Goal: Information Seeking & Learning: Learn about a topic

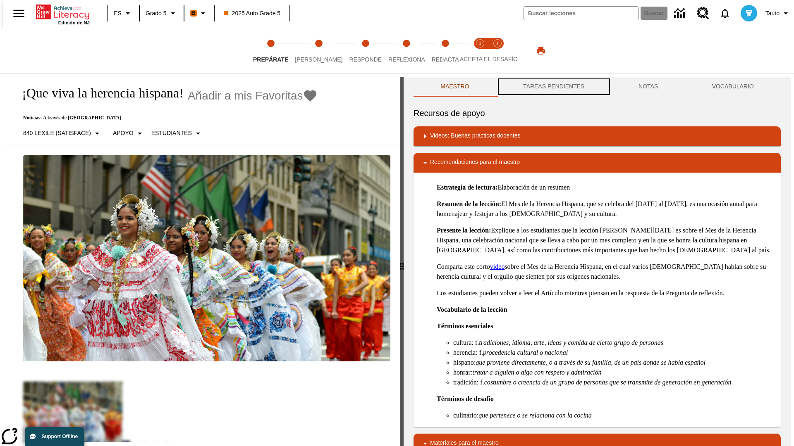
click at [553, 87] on button "TAREAS PENDIENTES" at bounding box center [553, 87] width 115 height 20
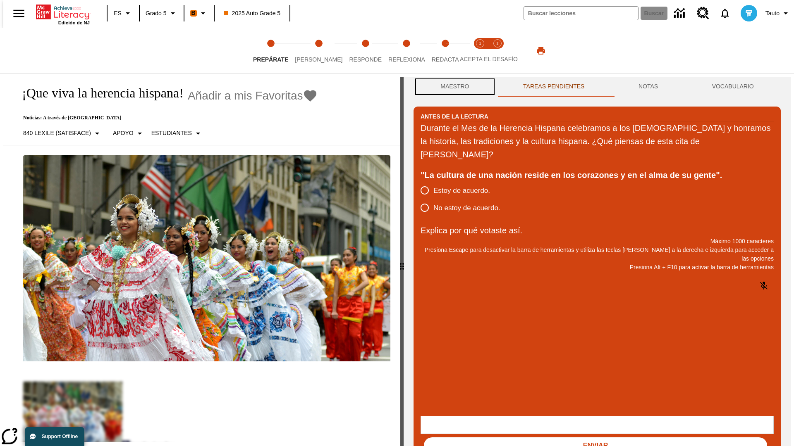
scroll to position [0, 0]
click at [452, 87] on button "Maestro" at bounding box center [454, 86] width 83 height 20
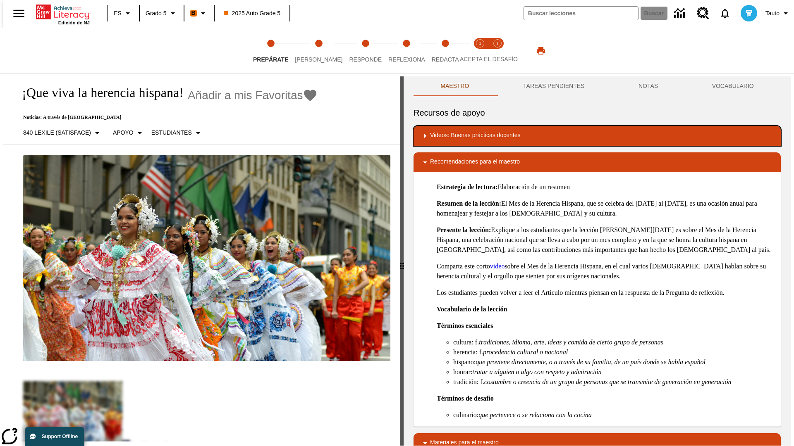
click at [597, 136] on div "Videos: Buenas prácticas docentes" at bounding box center [597, 136] width 354 height 10
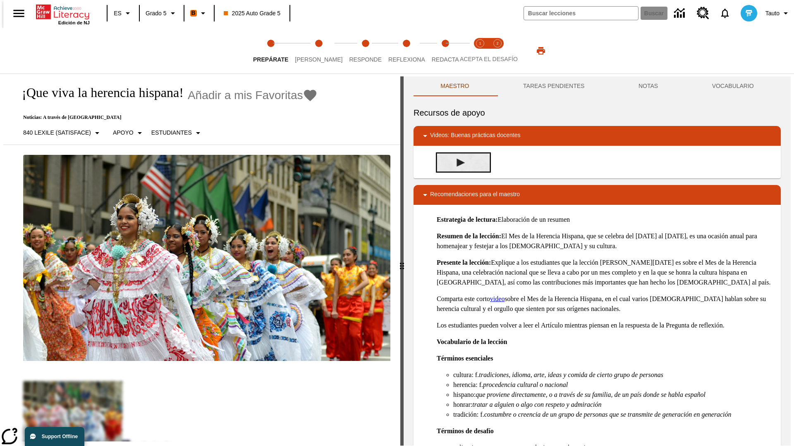
click at [457, 162] on img "Desarrollo del vocabulario académico" at bounding box center [460, 163] width 8 height 8
click at [312, 51] on span "Lee" at bounding box center [319, 56] width 48 height 15
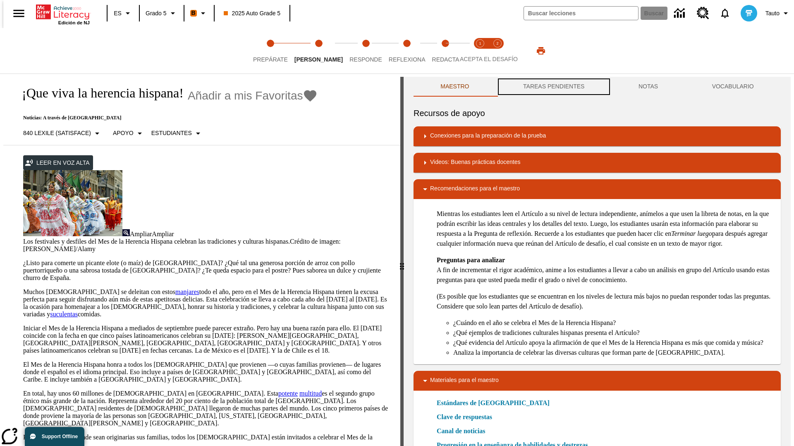
scroll to position [0, 0]
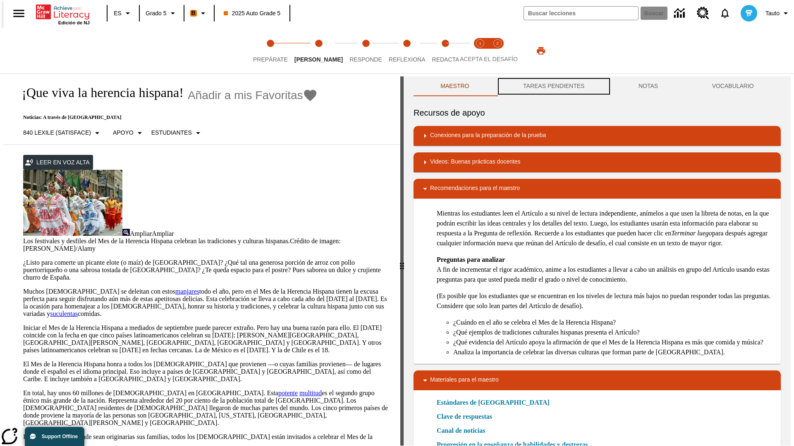
click at [553, 87] on button "TAREAS PENDIENTES" at bounding box center [553, 86] width 115 height 20
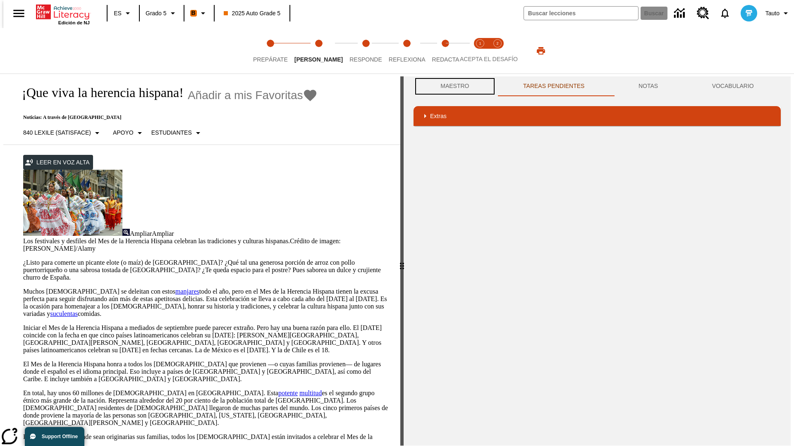
click at [452, 86] on button "Maestro" at bounding box center [454, 86] width 83 height 20
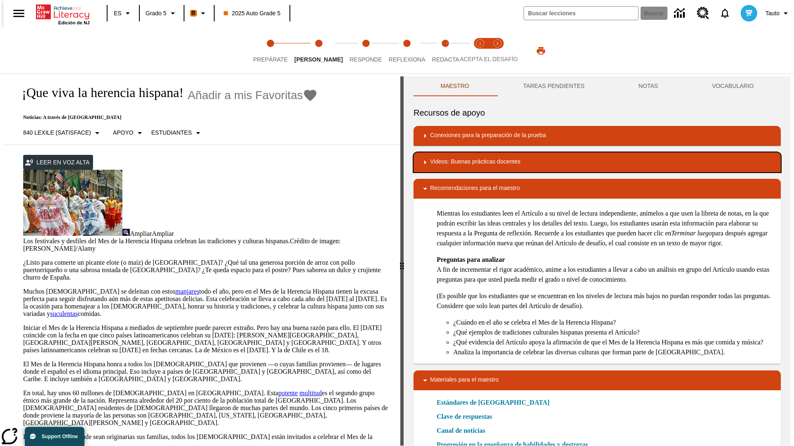
click at [597, 162] on div "Videos: Buenas prácticas docentes" at bounding box center [597, 162] width 354 height 10
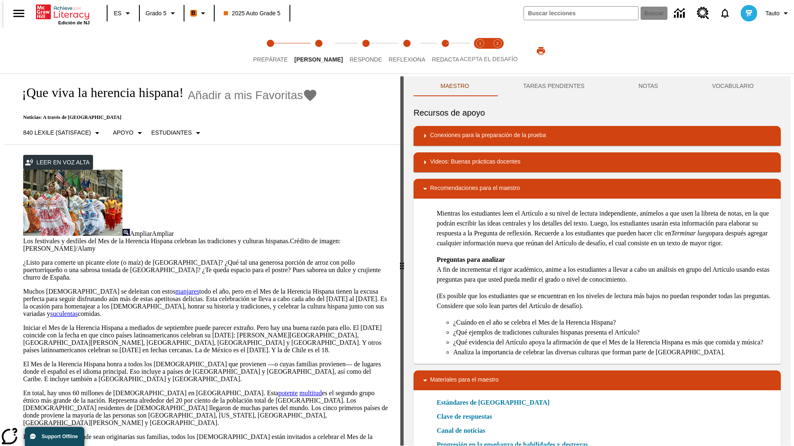
click at [457, 185] on img "Summarization" at bounding box center [460, 189] width 8 height 8
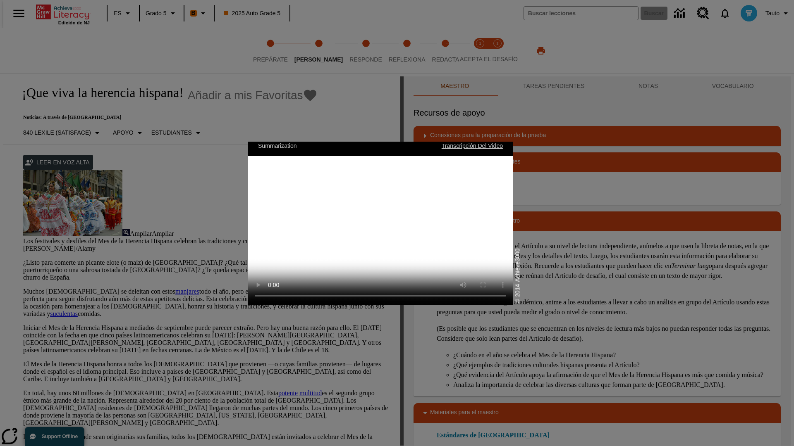
scroll to position [0, 0]
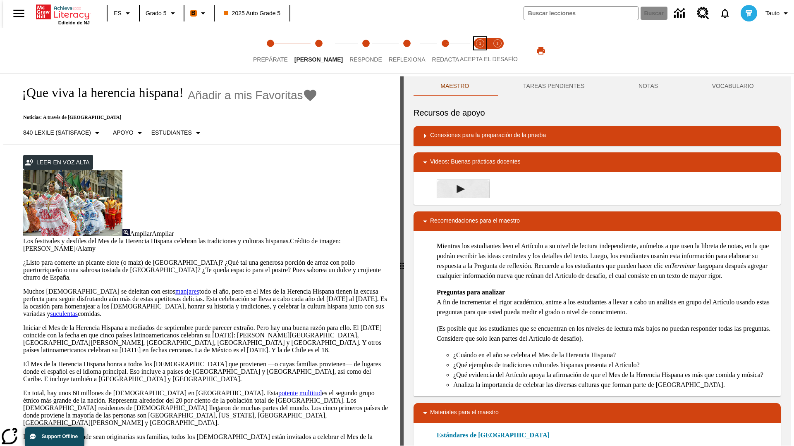
click at [480, 51] on span "Acepta el desafío lee step 1 of 2" at bounding box center [480, 56] width 11 height 15
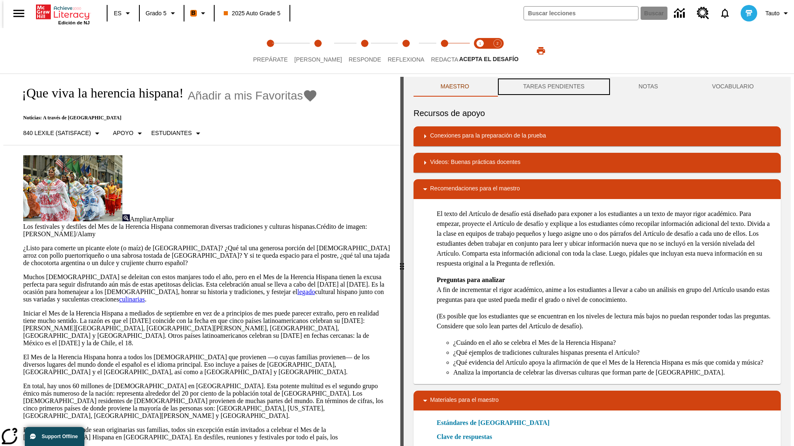
scroll to position [0, 0]
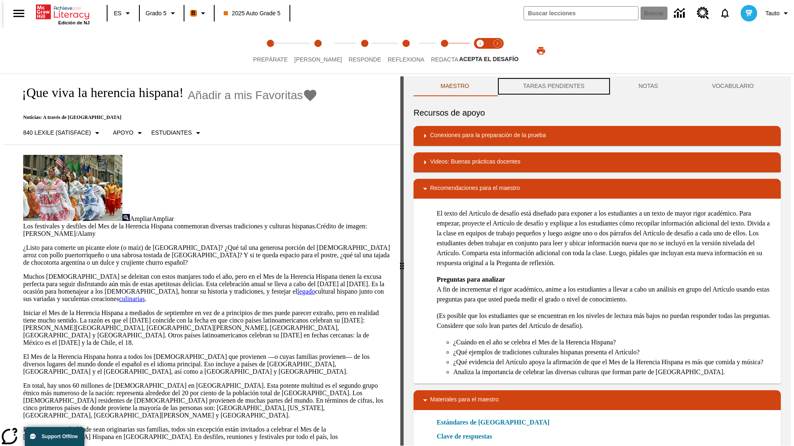
click at [553, 87] on button "TAREAS PENDIENTES" at bounding box center [553, 86] width 115 height 20
